Goal: Task Accomplishment & Management: Complete application form

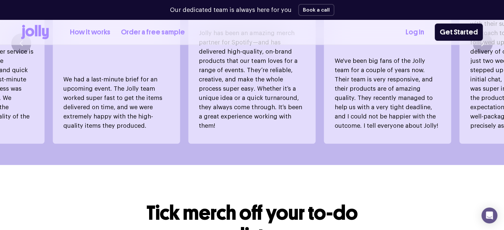
scroll to position [487, 0]
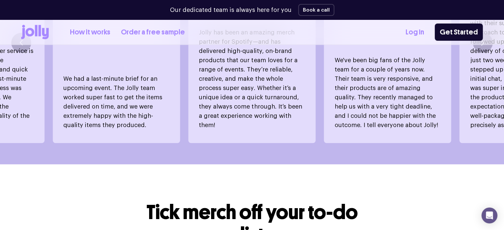
click at [80, 33] on link "How it works" at bounding box center [90, 32] width 40 height 11
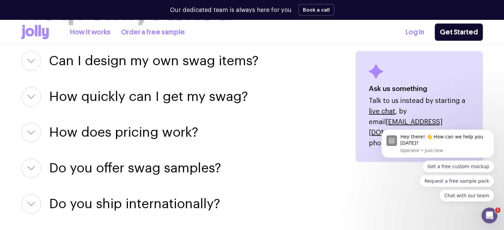
scroll to position [860, 0]
click at [176, 59] on h3 "Can I design my own swag items?" at bounding box center [153, 61] width 209 height 20
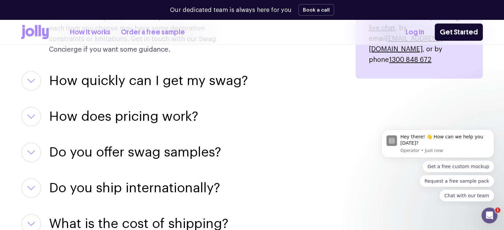
scroll to position [942, 0]
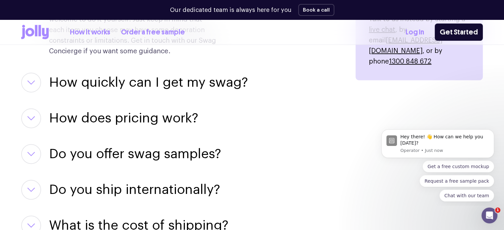
click at [176, 80] on h3 "How quickly can I get my swag?" at bounding box center [148, 83] width 199 height 20
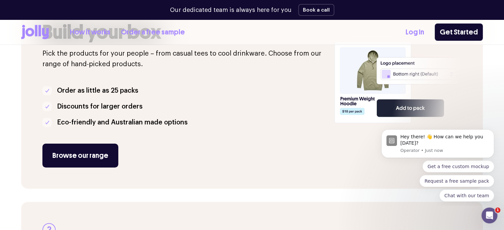
scroll to position [161, 0]
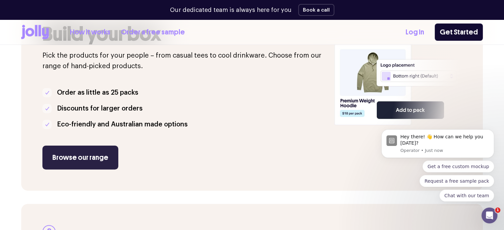
click at [82, 147] on link "Browse our range" at bounding box center [80, 158] width 76 height 24
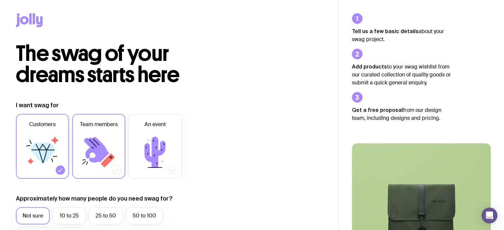
click at [101, 135] on icon at bounding box center [99, 153] width 40 height 40
click at [0, 0] on input "Team members" at bounding box center [0, 0] width 0 height 0
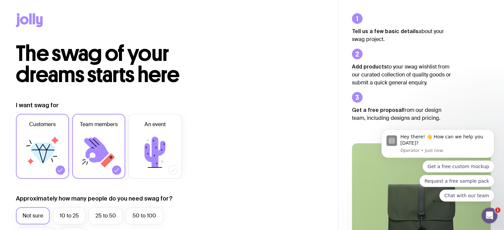
click at [33, 141] on icon at bounding box center [43, 153] width 40 height 40
click at [0, 0] on input "Customers" at bounding box center [0, 0] width 0 height 0
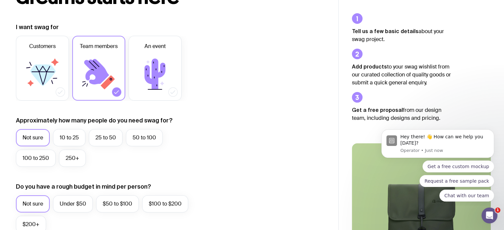
scroll to position [80, 0]
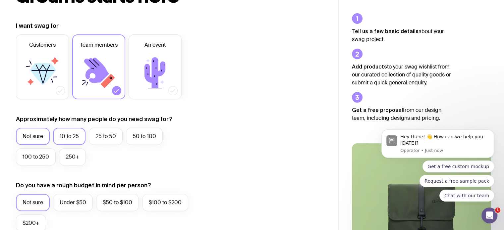
click at [78, 137] on label "10 to 25" at bounding box center [69, 136] width 32 height 17
click at [0, 0] on input "10 to 25" at bounding box center [0, 0] width 0 height 0
click at [168, 199] on label "$100 to $200" at bounding box center [165, 202] width 46 height 17
click at [0, 0] on input "$100 to $200" at bounding box center [0, 0] width 0 height 0
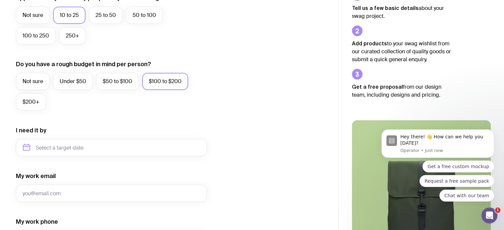
scroll to position [201, 0]
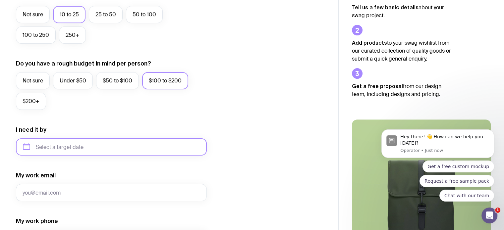
click at [115, 151] on input "text" at bounding box center [111, 147] width 191 height 17
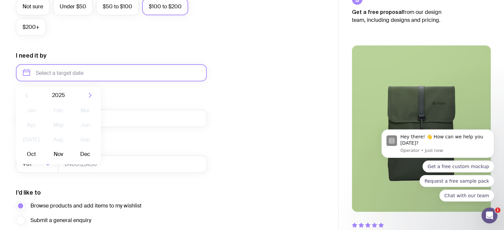
scroll to position [276, 0]
click at [34, 153] on button "Oct" at bounding box center [31, 154] width 24 height 13
type input "[DATE]"
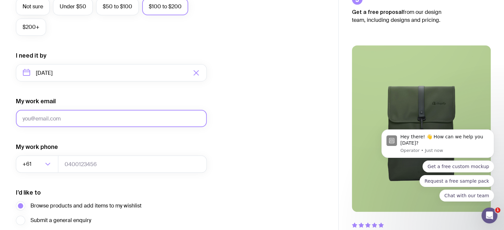
click at [58, 116] on input "My work email" at bounding box center [111, 118] width 191 height 17
type input "[EMAIL_ADDRESS][DOMAIN_NAME]"
type input "0421972237"
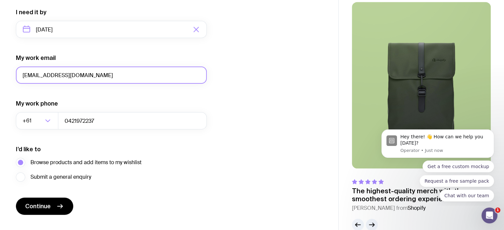
scroll to position [323, 0]
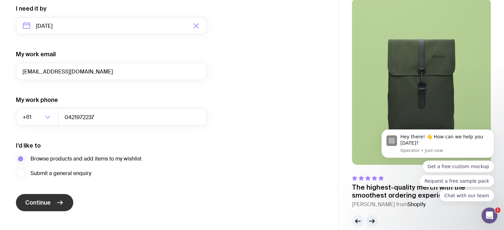
click at [56, 199] on button "Continue" at bounding box center [44, 202] width 57 height 17
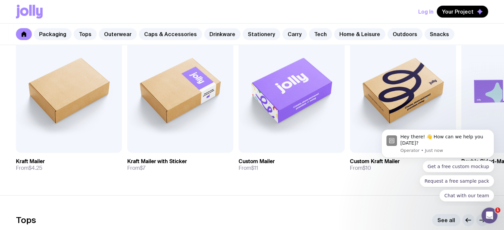
scroll to position [156, 0]
click at [187, 122] on img at bounding box center [180, 89] width 106 height 127
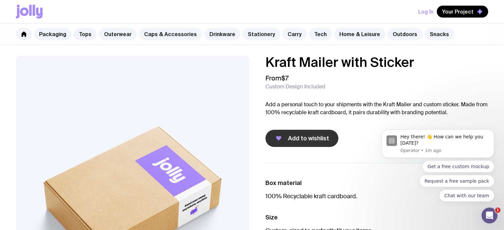
click at [305, 137] on span "Add to wishlist" at bounding box center [308, 139] width 41 height 8
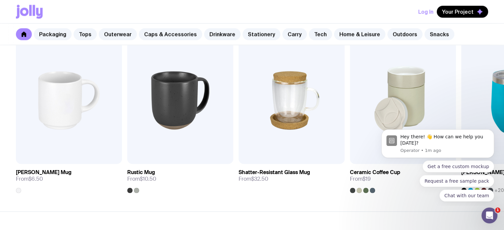
scroll to position [1006, 0]
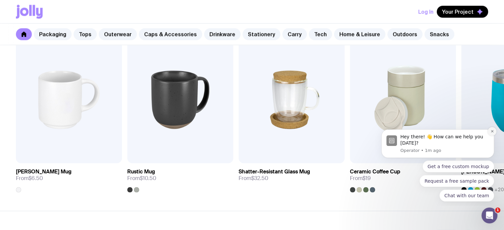
click at [492, 132] on icon "Dismiss notification" at bounding box center [492, 131] width 2 height 2
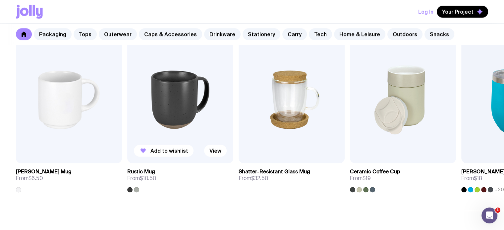
click at [165, 122] on img at bounding box center [180, 99] width 106 height 127
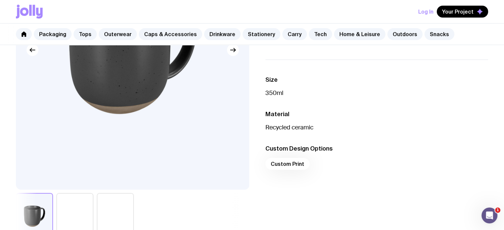
scroll to position [84, 0]
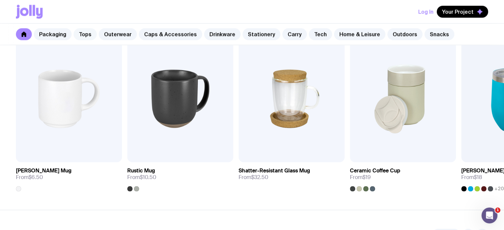
scroll to position [1007, 0]
click at [58, 116] on img at bounding box center [69, 98] width 106 height 127
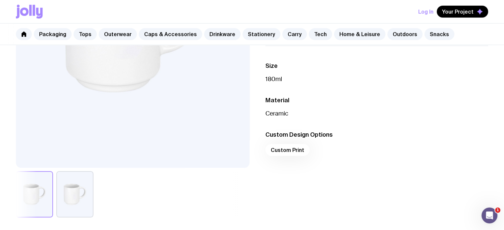
scroll to position [167, 0]
click at [294, 152] on div "Custom Print" at bounding box center [376, 153] width 223 height 16
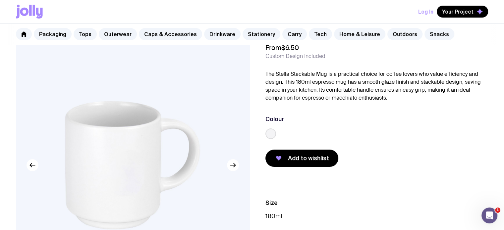
scroll to position [21, 0]
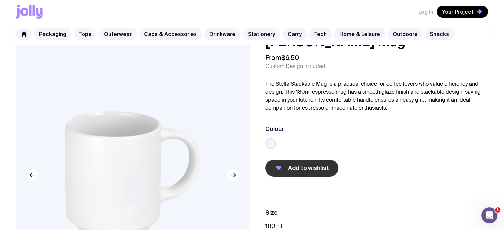
click at [313, 166] on span "Add to wishlist" at bounding box center [308, 168] width 41 height 8
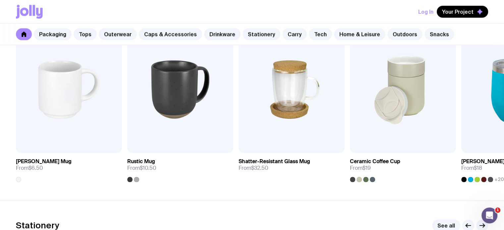
scroll to position [1017, 0]
click at [162, 141] on span "Add to wishlist" at bounding box center [169, 140] width 38 height 7
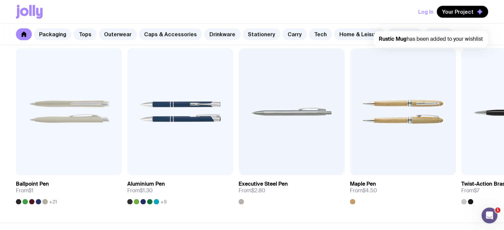
scroll to position [1211, 0]
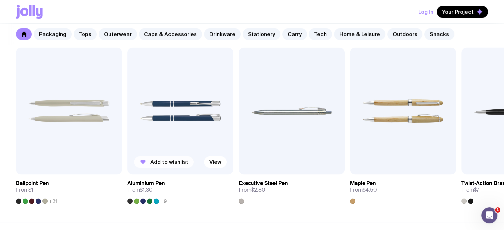
click at [169, 162] on span "Add to wishlist" at bounding box center [169, 162] width 38 height 7
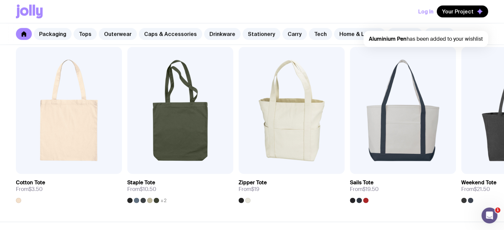
scroll to position [1428, 0]
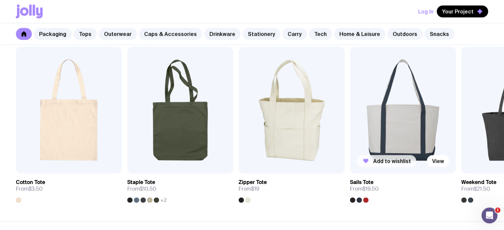
click at [392, 159] on span "Add to wishlist" at bounding box center [392, 161] width 38 height 7
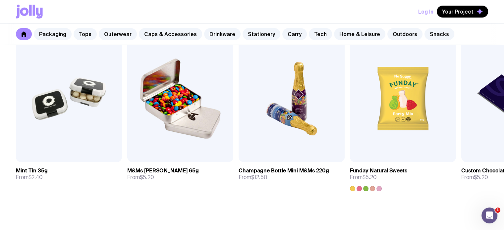
scroll to position [2306, 0]
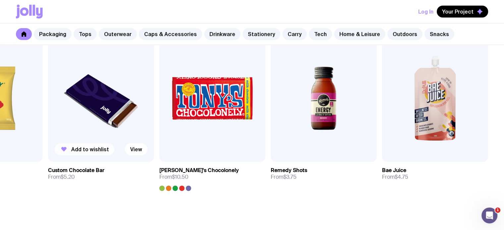
click at [91, 150] on span "Add to wishlist" at bounding box center [90, 149] width 38 height 7
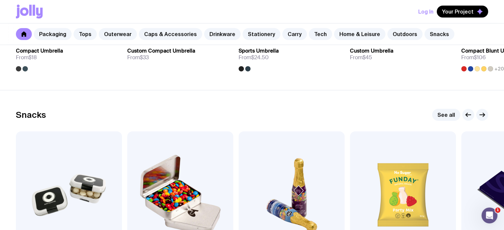
scroll to position [2182, 0]
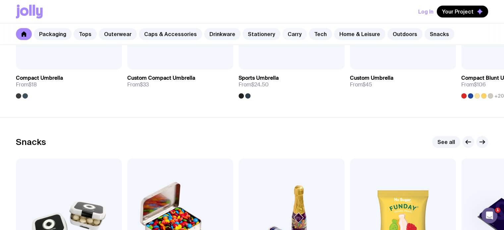
click at [290, 34] on link "Carry" at bounding box center [294, 34] width 25 height 12
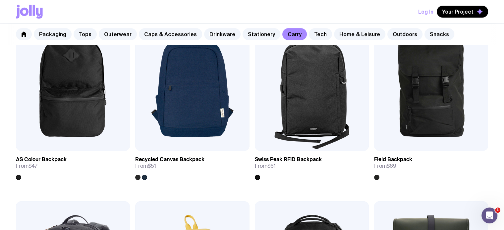
scroll to position [534, 0]
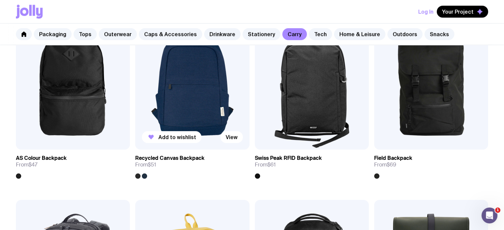
click at [201, 96] on img at bounding box center [192, 81] width 114 height 137
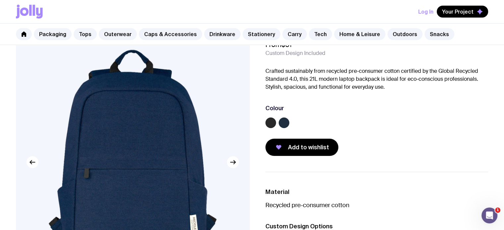
scroll to position [29, 0]
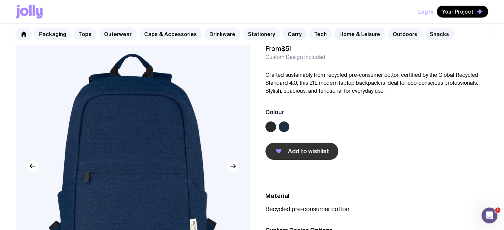
click at [297, 148] on span "Add to wishlist" at bounding box center [308, 151] width 41 height 8
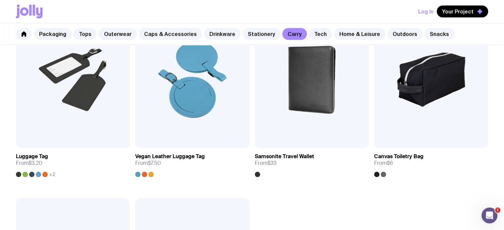
scroll to position [1473, 0]
click at [161, 134] on span "Add to wishlist" at bounding box center [177, 135] width 38 height 7
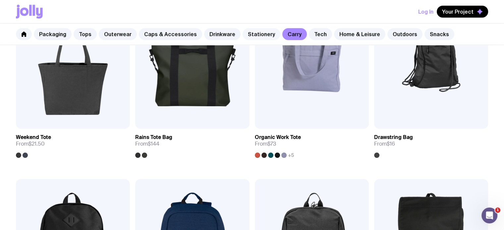
click at [251, 35] on link "Stationery" at bounding box center [262, 34] width 38 height 12
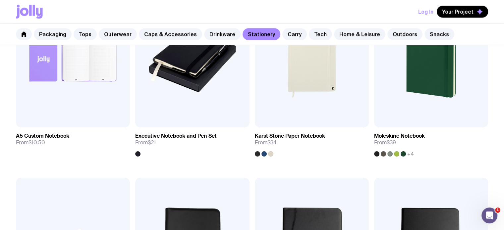
scroll to position [745, 0]
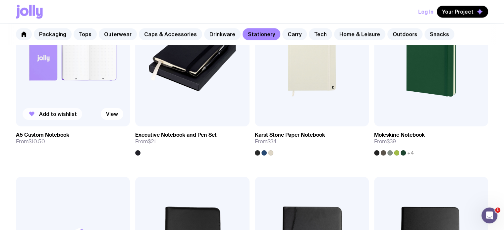
click at [62, 112] on span "Add to wishlist" at bounding box center [58, 114] width 38 height 7
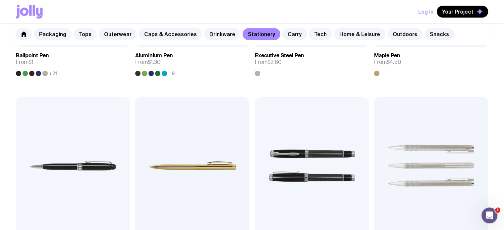
scroll to position [252, 0]
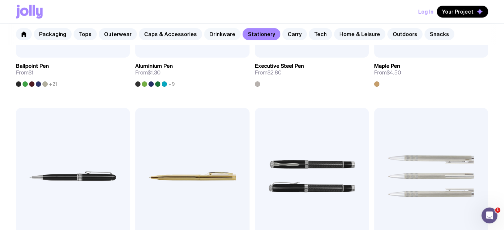
click at [216, 36] on link "Drinkware" at bounding box center [222, 34] width 36 height 12
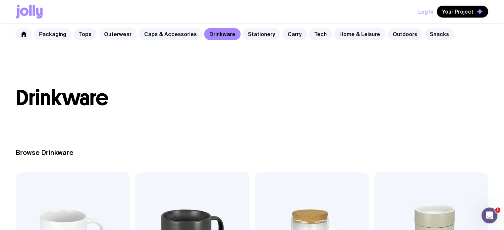
click at [115, 33] on link "Outerwear" at bounding box center [118, 34] width 38 height 12
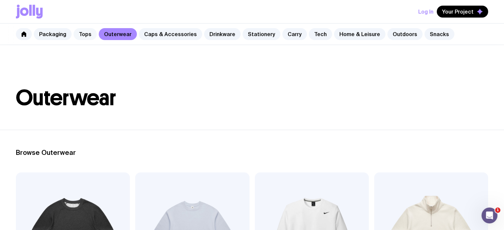
click at [84, 35] on link "Tops" at bounding box center [85, 34] width 23 height 12
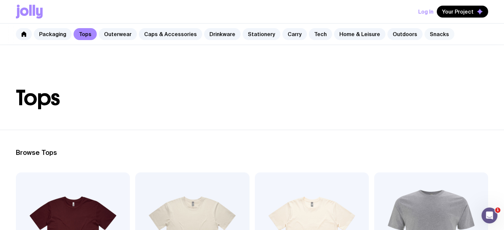
click at [430, 35] on link "Snacks" at bounding box center [440, 34] width 30 height 12
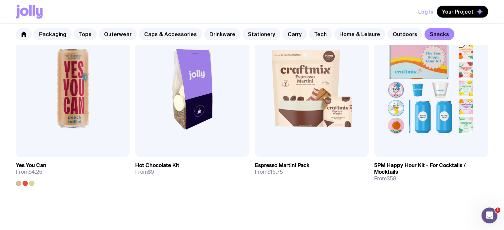
scroll to position [528, 0]
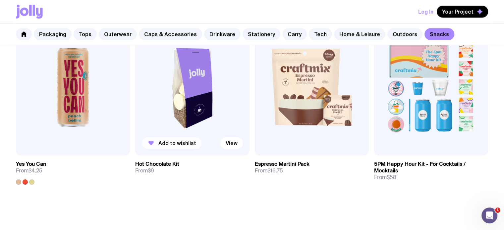
click at [178, 142] on span "Add to wishlist" at bounding box center [177, 143] width 38 height 7
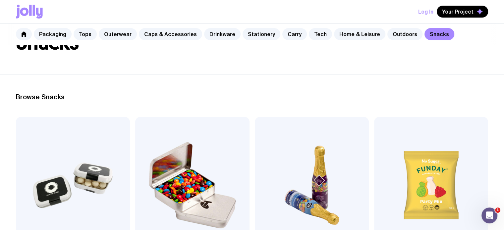
scroll to position [0, 0]
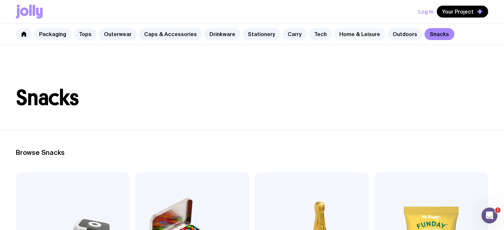
click at [345, 33] on link "Home & Leisure" at bounding box center [359, 34] width 51 height 12
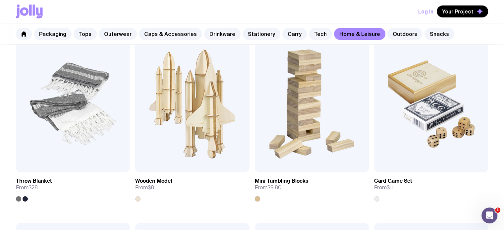
scroll to position [1261, 0]
click at [167, 158] on span "Add to wishlist" at bounding box center [177, 160] width 38 height 7
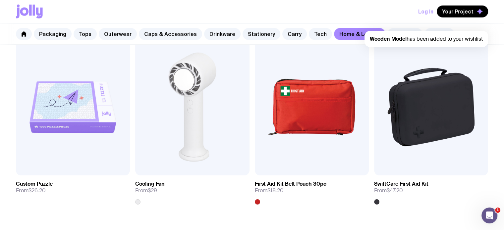
scroll to position [1445, 0]
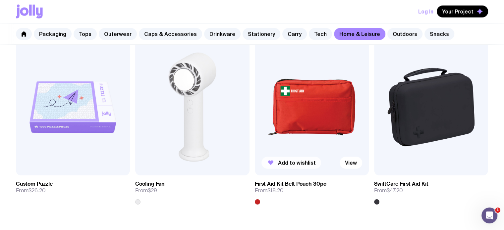
click at [292, 167] on button "Add to wishlist" at bounding box center [291, 163] width 60 height 12
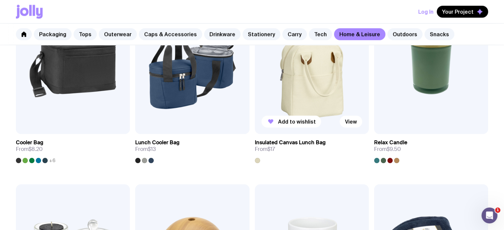
scroll to position [921, 0]
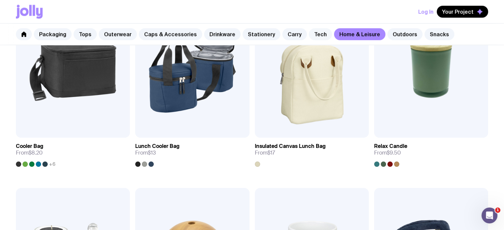
click at [311, 33] on link "Tech" at bounding box center [320, 34] width 23 height 12
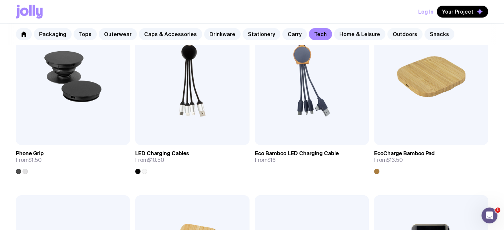
scroll to position [160, 0]
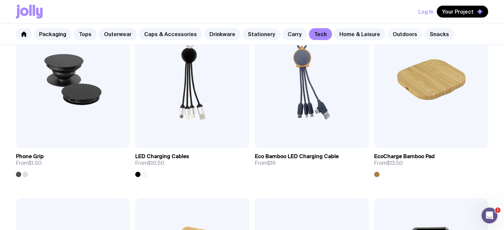
click at [394, 31] on link "Outdoors" at bounding box center [404, 34] width 35 height 12
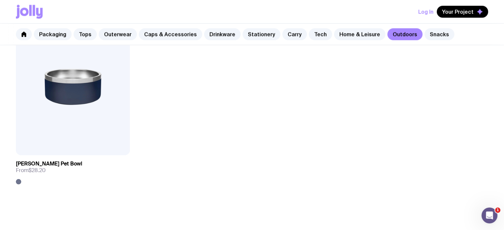
scroll to position [1092, 0]
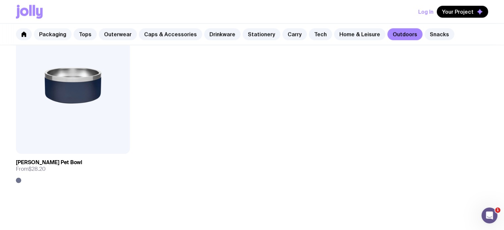
click at [60, 34] on link "Packaging" at bounding box center [53, 34] width 38 height 12
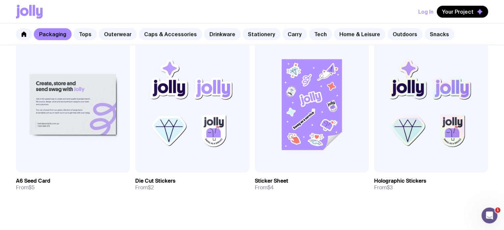
scroll to position [689, 0]
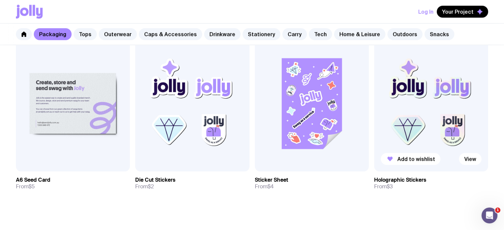
click at [429, 122] on img at bounding box center [431, 103] width 114 height 137
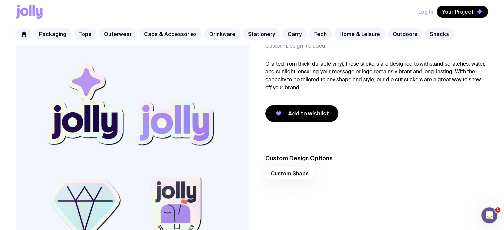
scroll to position [41, 0]
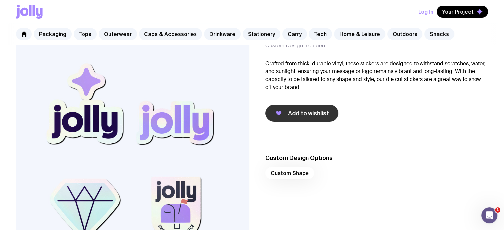
click at [308, 112] on span "Add to wishlist" at bounding box center [308, 113] width 41 height 8
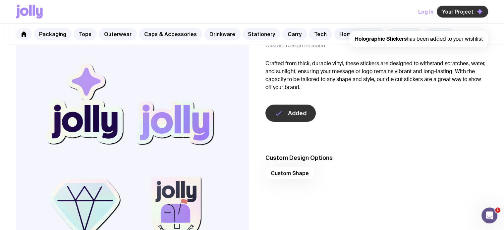
click at [447, 14] on span "Your Project" at bounding box center [457, 11] width 31 height 7
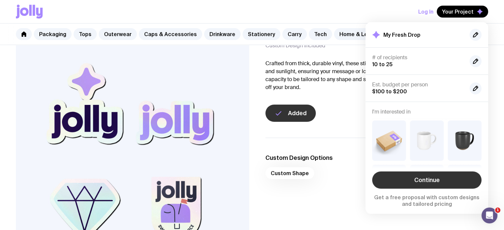
click at [401, 180] on link "Continue" at bounding box center [426, 180] width 109 height 17
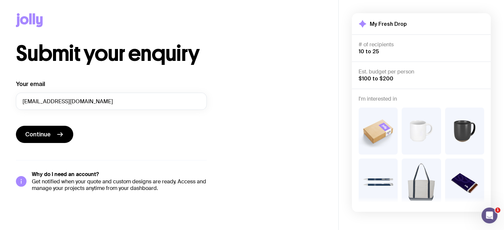
click at [428, 122] on img at bounding box center [421, 131] width 39 height 47
click at [52, 131] on button "Continue" at bounding box center [44, 134] width 57 height 17
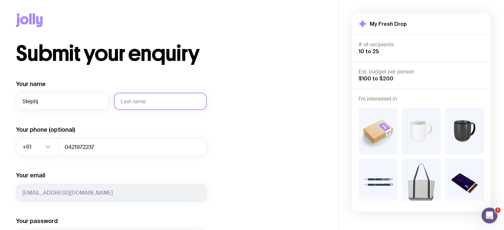
click at [130, 101] on input "text" at bounding box center [160, 101] width 93 height 17
click at [59, 100] on input "Stephj" at bounding box center [62, 101] width 93 height 17
type input "Steph"
click at [146, 108] on input "text" at bounding box center [160, 101] width 93 height 17
type input "[PERSON_NAME]"
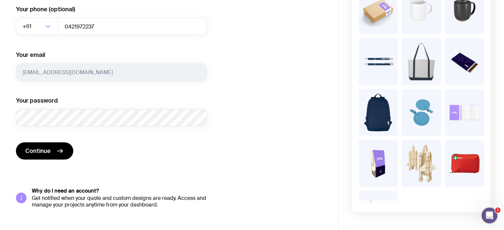
scroll to position [121, 0]
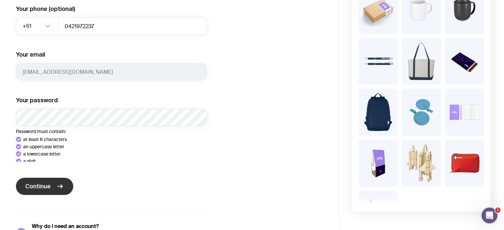
click at [37, 195] on div "Your name [PERSON_NAME] Your phone (optional) +61 Loading... 0421972237 Your em…" at bounding box center [111, 101] width 191 height 285
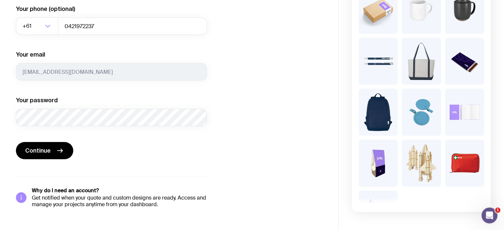
drag, startPoint x: 50, startPoint y: 154, endPoint x: 32, endPoint y: 170, distance: 23.7
click at [32, 170] on div "Your name [PERSON_NAME] Your phone (optional) +61 Loading... 0421972237 Your em…" at bounding box center [111, 83] width 191 height 249
click at [38, 151] on span "Continue" at bounding box center [38, 151] width 26 height 8
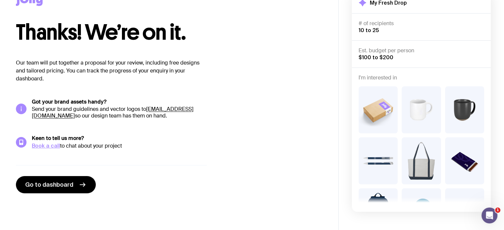
scroll to position [21, 0]
click at [66, 115] on link "[EMAIL_ADDRESS][DOMAIN_NAME]" at bounding box center [113, 113] width 162 height 14
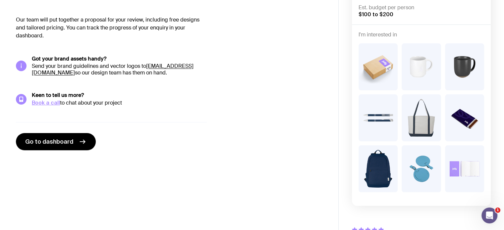
scroll to position [58, 0]
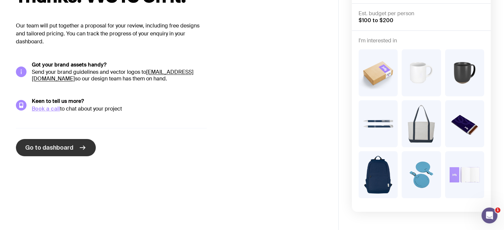
click at [48, 149] on span "Go to dashboard" at bounding box center [49, 148] width 48 height 8
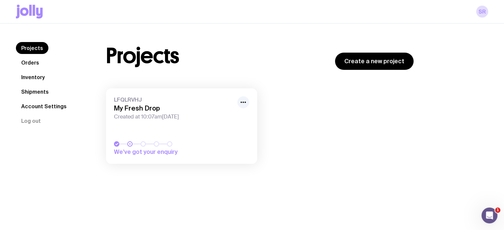
scroll to position [24, 0]
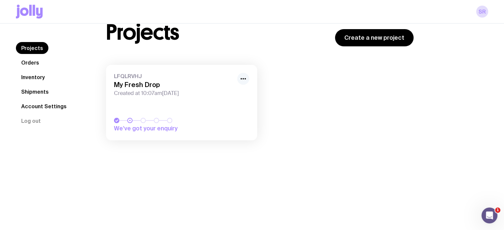
click at [244, 78] on icon "button" at bounding box center [243, 79] width 8 height 8
click at [290, 107] on div "LFQLRVHJ My Fresh Drop Created at 10:07am[DATE] We’ve got your enquiry Rename H…" at bounding box center [260, 106] width 308 height 82
click at [29, 8] on icon at bounding box center [29, 12] width 27 height 14
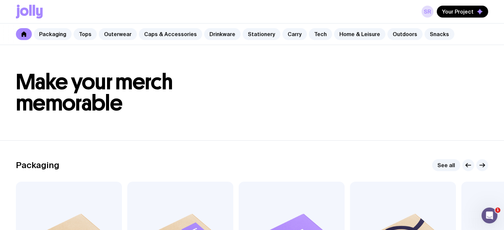
click at [38, 12] on icon at bounding box center [39, 13] width 7 height 11
click at [468, 14] on span "Your Project" at bounding box center [457, 11] width 31 height 7
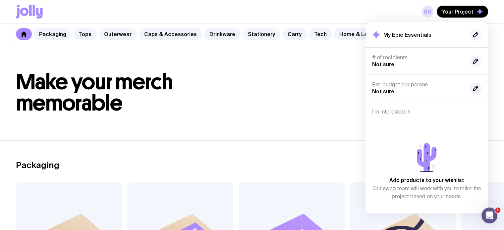
click at [430, 15] on link "SR" at bounding box center [428, 12] width 12 height 12
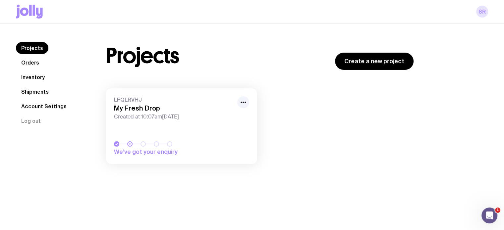
click at [486, 14] on link "SR" at bounding box center [482, 12] width 12 height 12
click at [483, 8] on link "SR" at bounding box center [482, 12] width 12 height 12
click at [198, 118] on span "Created at 10:07am[DATE]" at bounding box center [173, 117] width 119 height 7
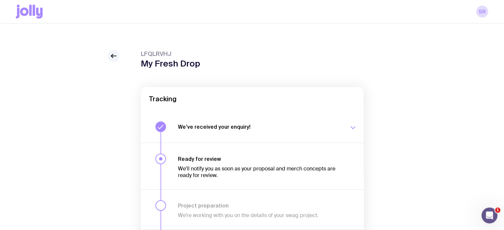
click at [282, 20] on div "SR" at bounding box center [252, 11] width 472 height 23
